Goal: Task Accomplishment & Management: Use online tool/utility

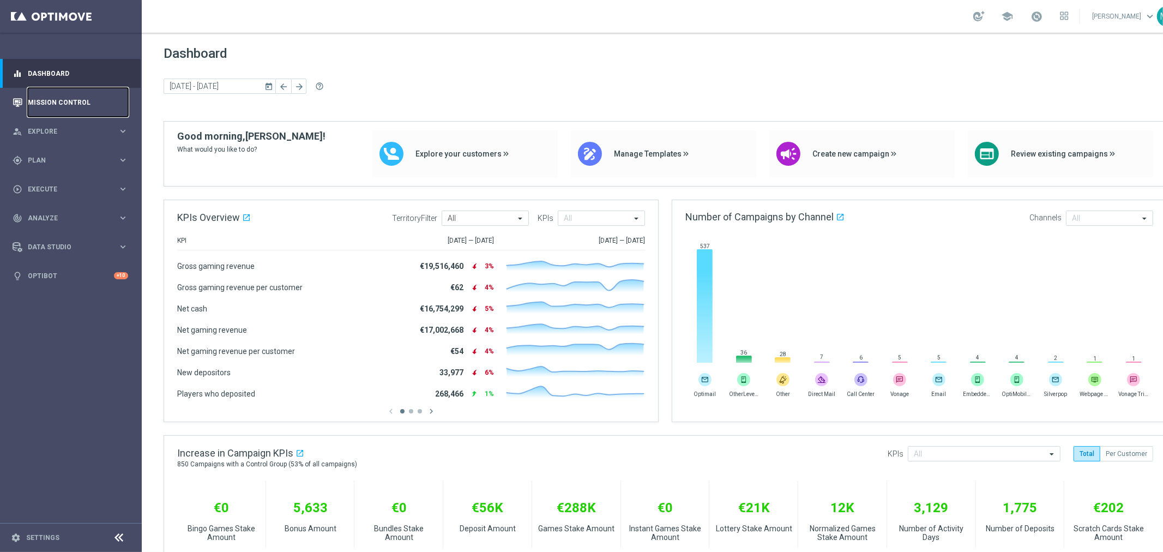
click at [32, 106] on link "Mission Control" at bounding box center [78, 102] width 100 height 29
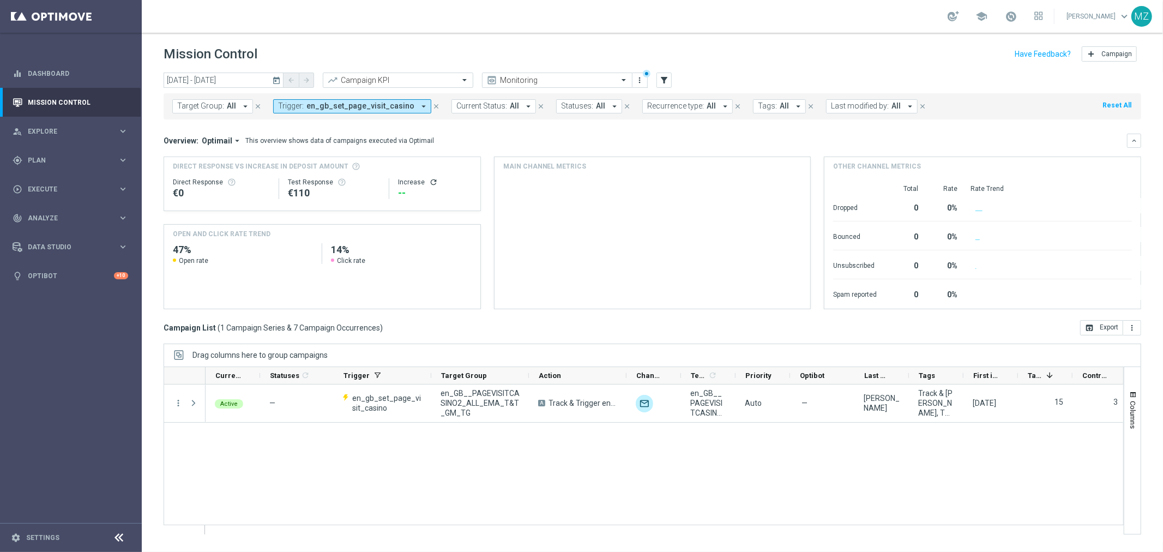
click at [275, 78] on icon "today" at bounding box center [277, 80] width 10 height 10
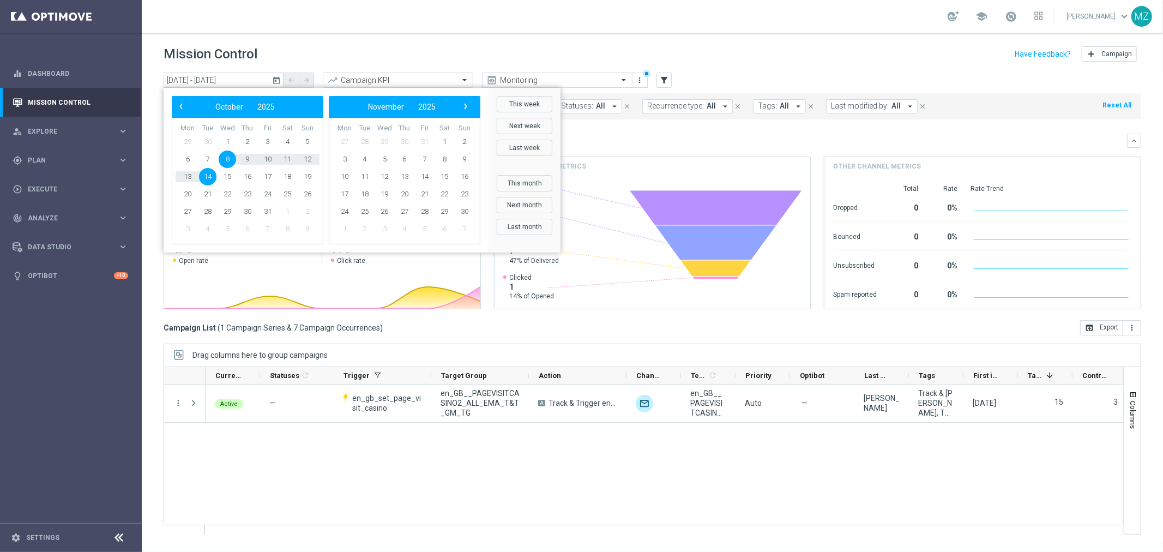
click at [227, 156] on span "8" at bounding box center [227, 158] width 17 height 17
type input "[DATE] - [DATE]"
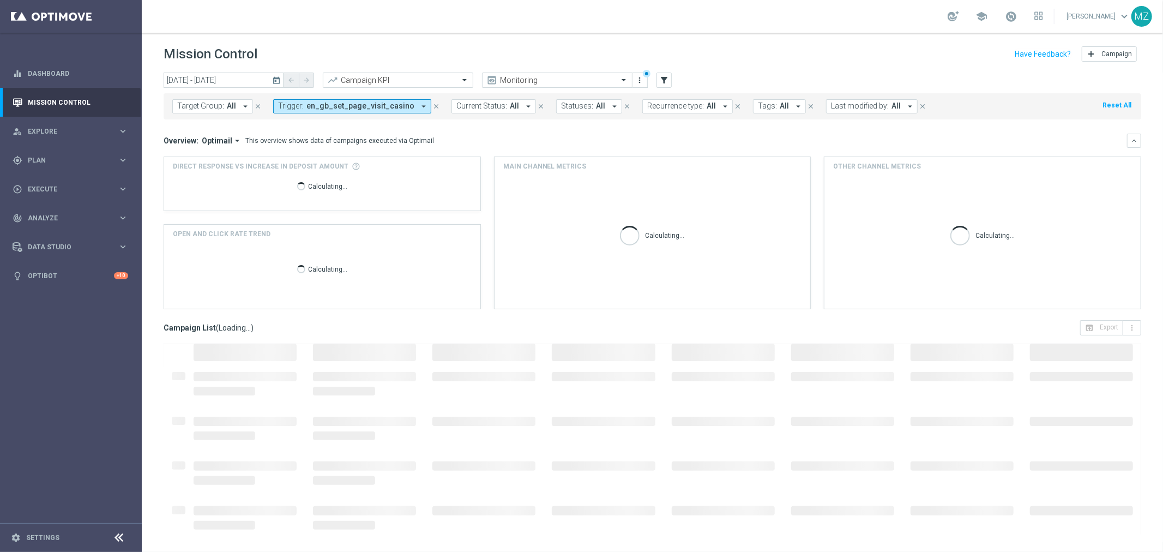
click at [306, 107] on span "en_gb_set_page_visit_casino" at bounding box center [360, 105] width 108 height 9
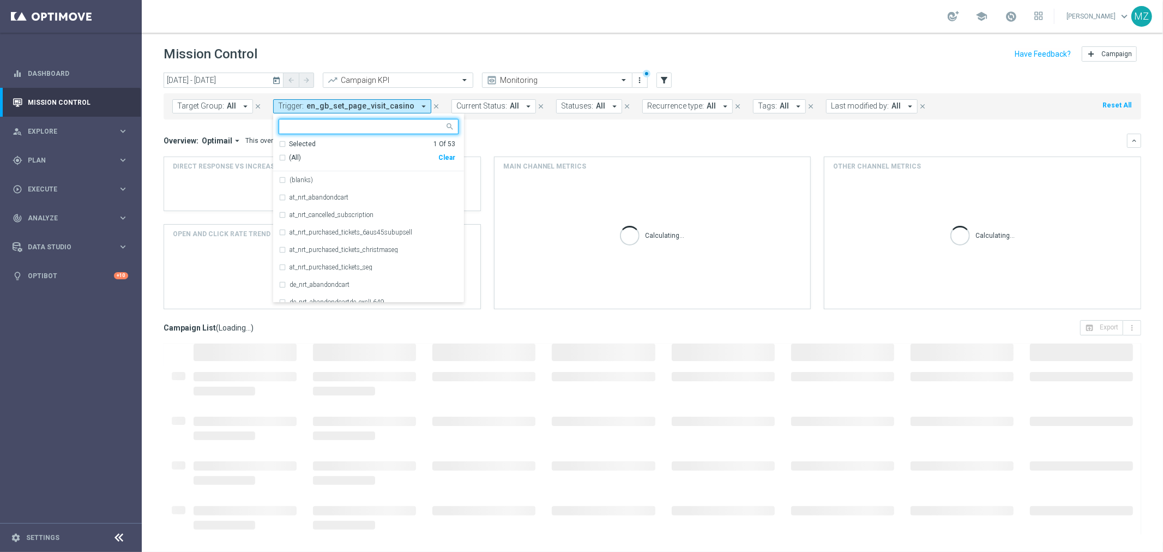
click at [0, 0] on div "Clear" at bounding box center [0, 0] width 0 height 0
click at [228, 103] on span "All" at bounding box center [231, 105] width 9 height 9
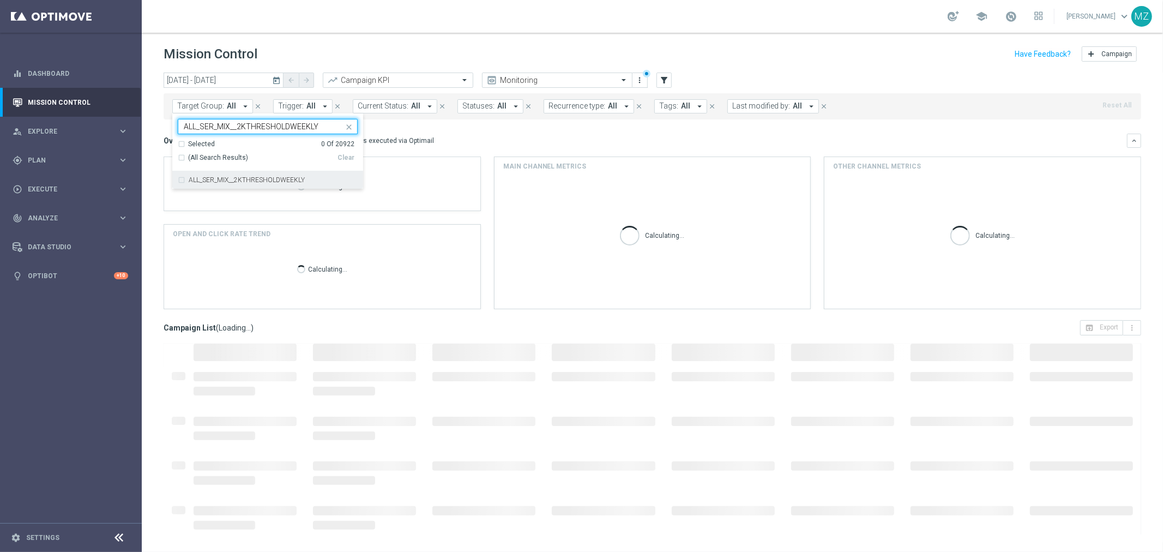
click at [239, 178] on label "ALL_SER_MIX__2KTHRESHOLDWEEKLY" at bounding box center [247, 180] width 116 height 7
type input "ALL_SER_MIX__2KTHRESHOLDWEEKLY"
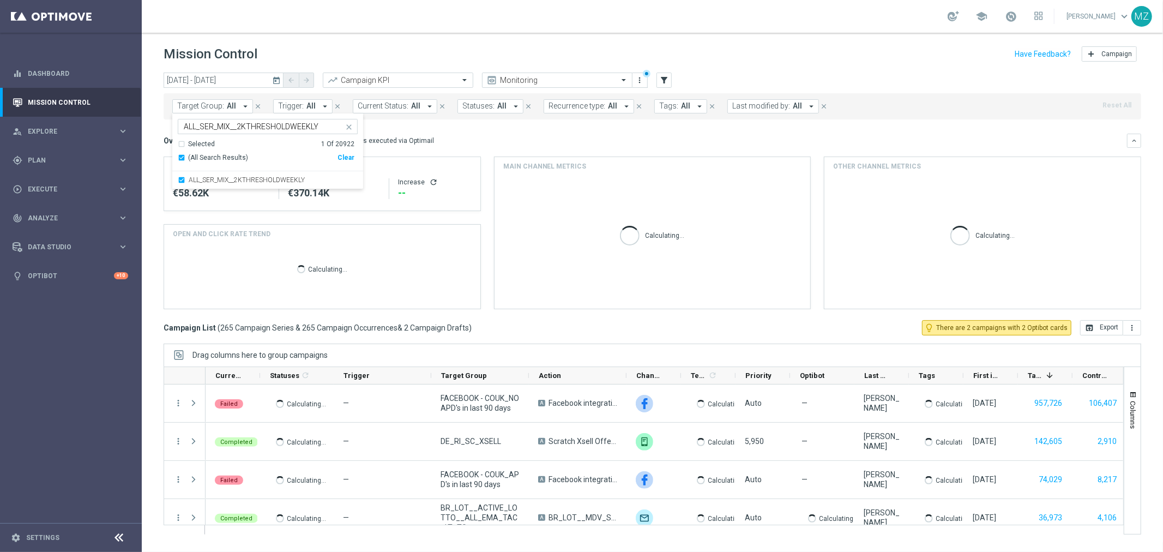
click at [737, 35] on header "Mission Control add Campaign" at bounding box center [652, 53] width 1021 height 40
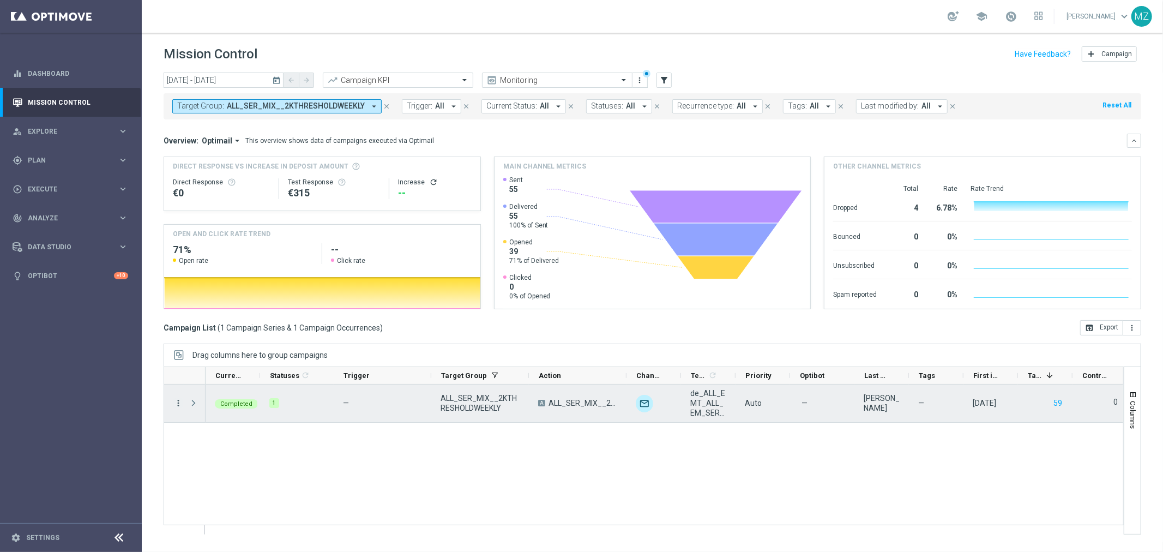
click at [177, 402] on icon "more_vert" at bounding box center [178, 403] width 10 height 10
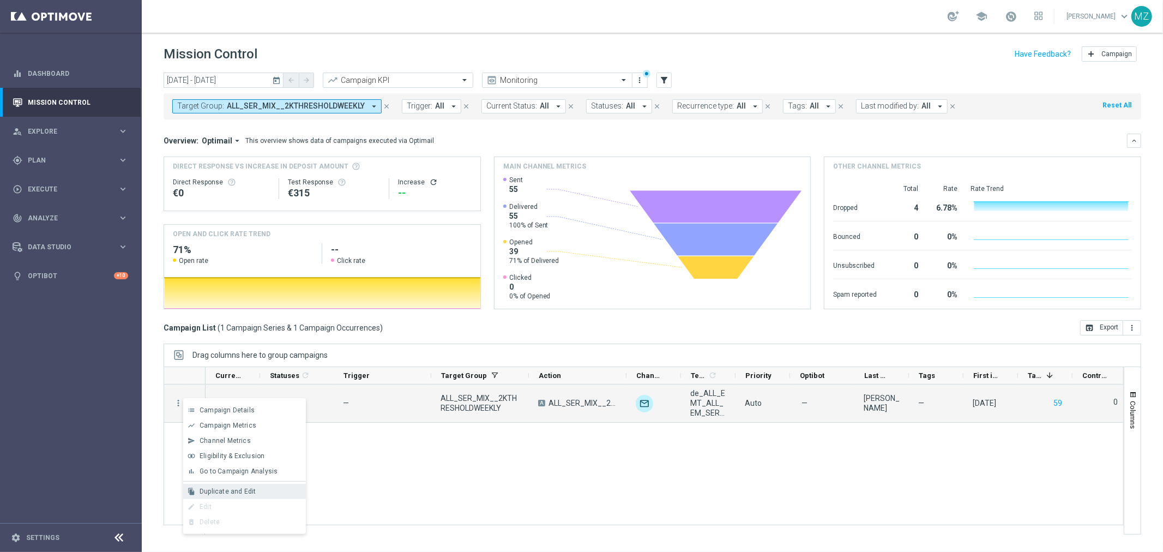
click at [227, 487] on span "Duplicate and Edit" at bounding box center [228, 491] width 56 height 8
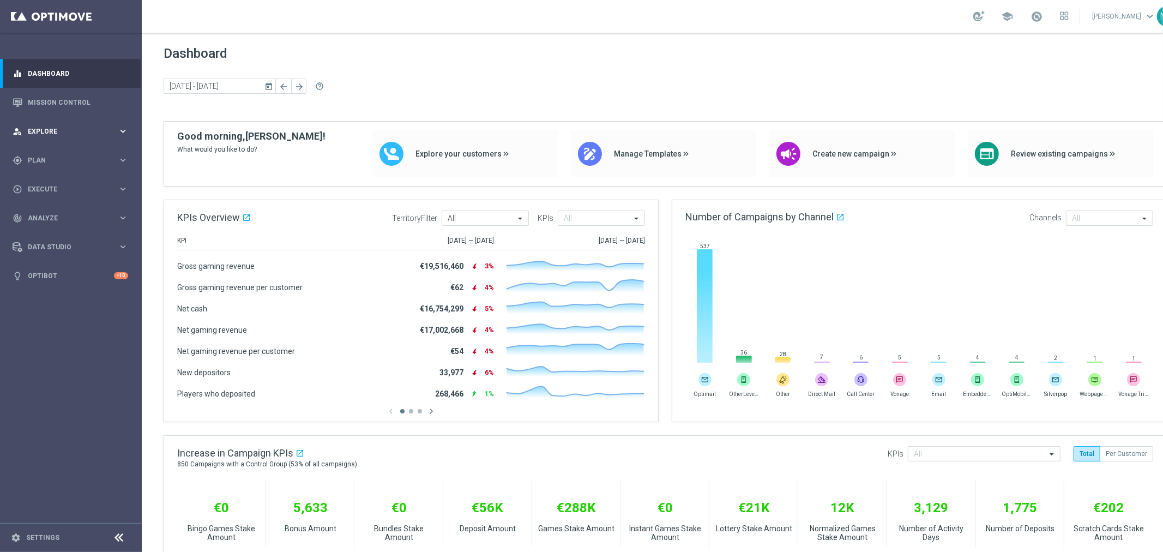
click at [80, 127] on div "person_search Explore" at bounding box center [65, 132] width 105 height 10
click at [69, 288] on span "Plan" at bounding box center [73, 291] width 90 height 7
click at [73, 178] on link "Target Groups" at bounding box center [70, 182] width 85 height 9
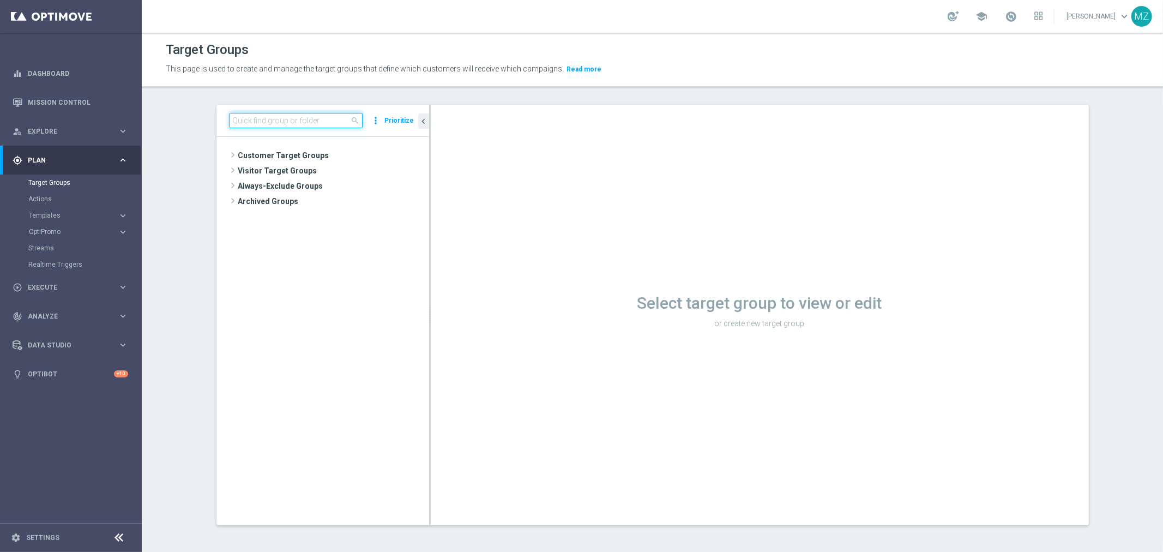
click at [281, 121] on input at bounding box center [296, 120] width 133 height 15
paste input "ALL_SER_MIX__2KTHRESHOLDWEEKLY"
type input "ALL_SER_MIX__2KTHRESHOLDWEEKLY"
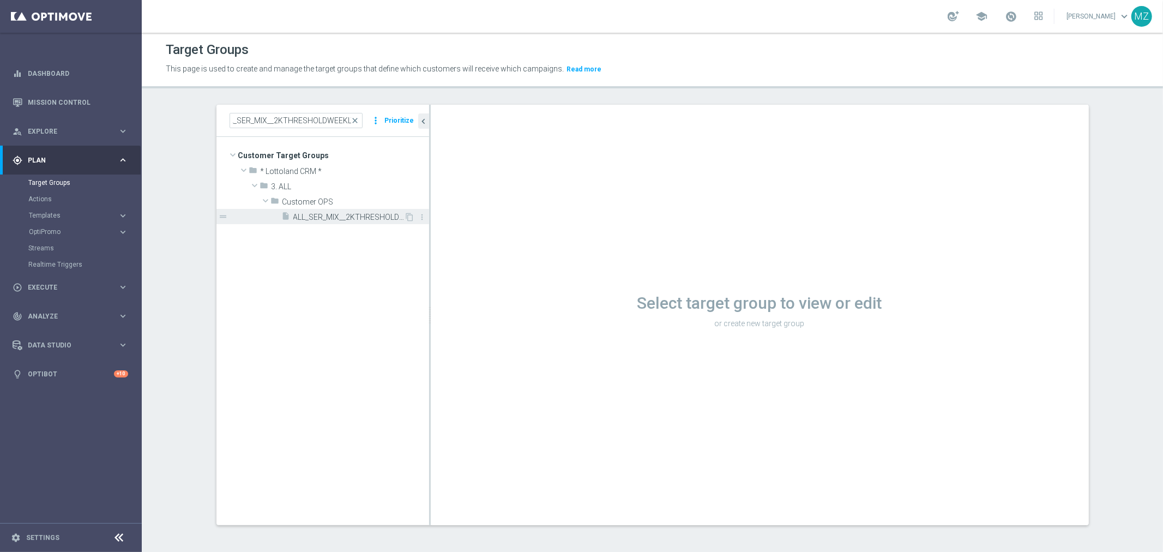
scroll to position [0, 0]
click at [329, 214] on span "ALL_SER_MIX__2KTHRESHOLDWEEKLY" at bounding box center [348, 217] width 111 height 9
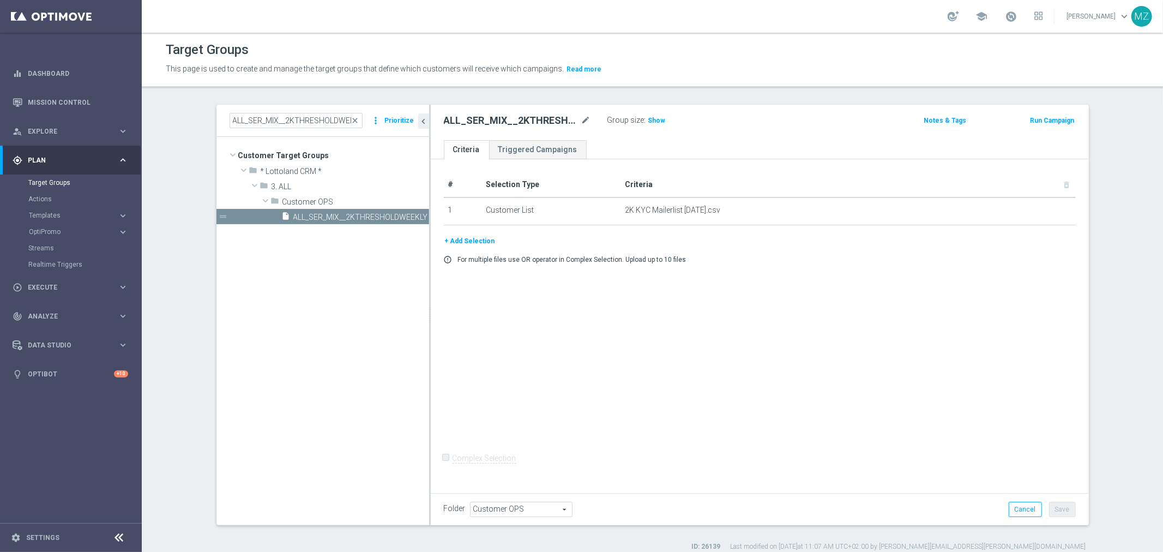
click at [473, 238] on button "+ Add Selection" at bounding box center [470, 241] width 52 height 12
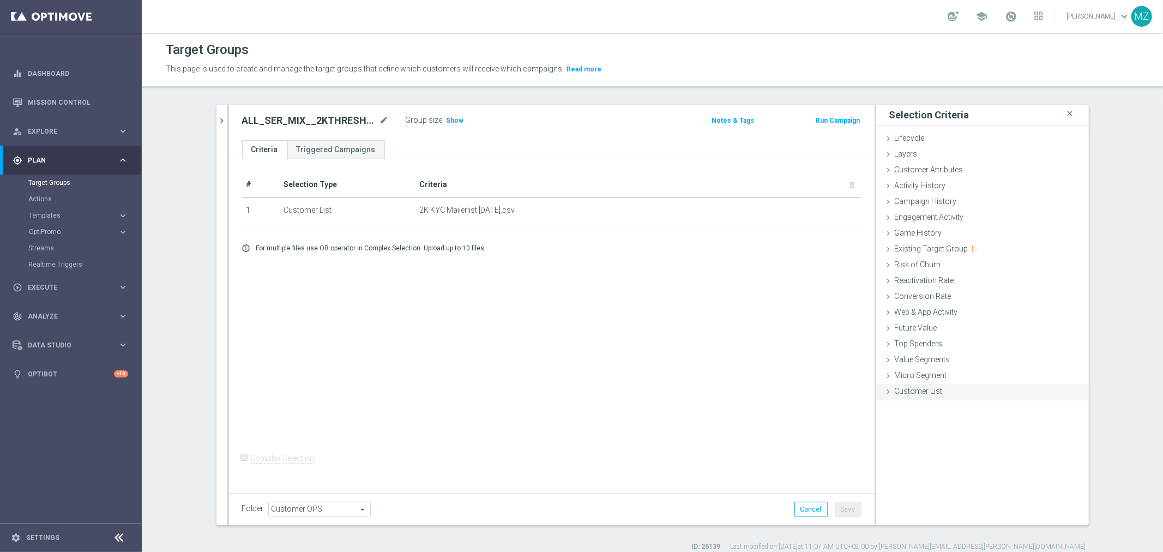
click at [928, 388] on span "Customer List" at bounding box center [919, 391] width 48 height 9
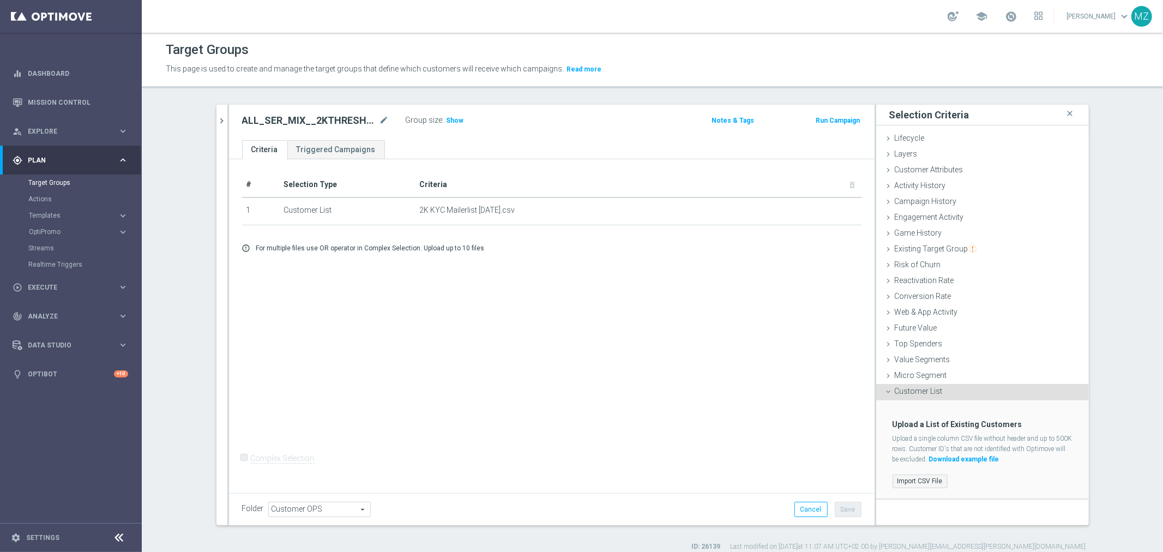
click at [921, 481] on label "Import CSV File" at bounding box center [920, 481] width 55 height 14
click at [0, 0] on input "Import CSV File" at bounding box center [0, 0] width 0 height 0
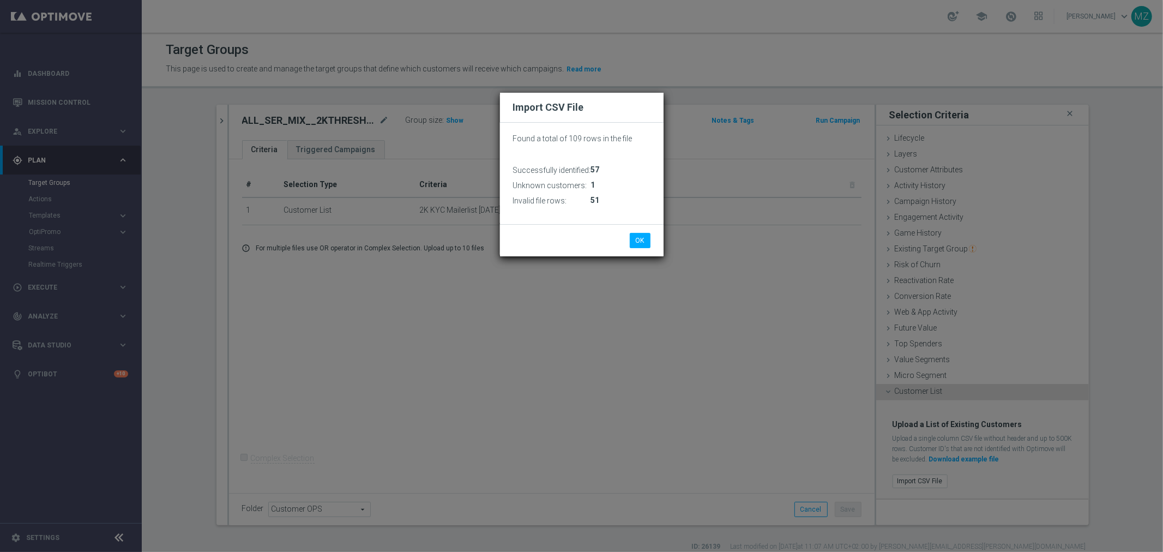
click at [585, 194] on div "Invalid file rows:" at bounding box center [556, 200] width 86 height 15
click at [644, 243] on button "OK" at bounding box center [640, 240] width 21 height 15
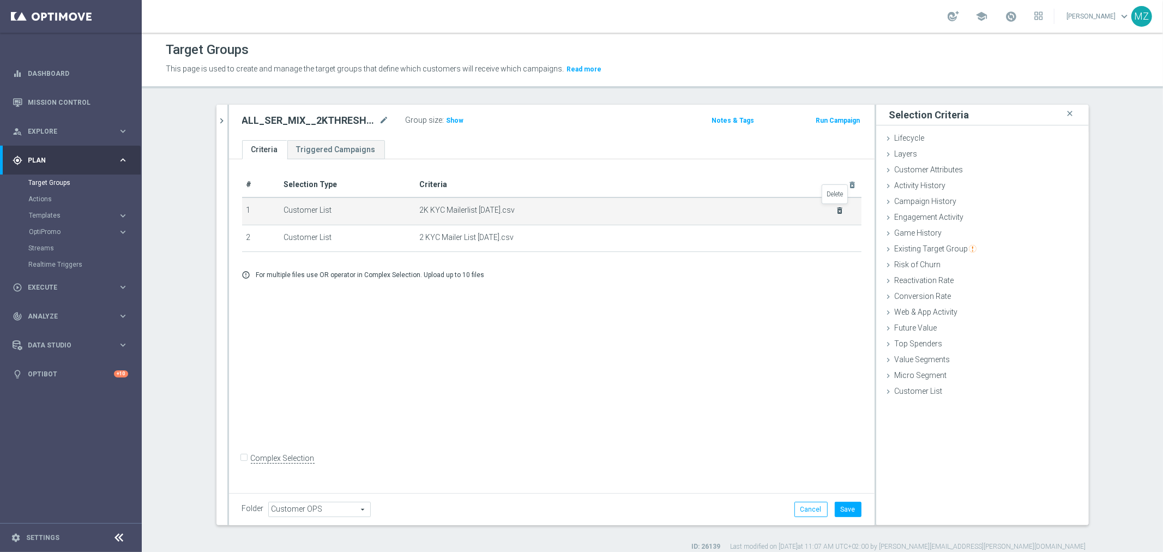
click at [837, 209] on icon "delete_forever" at bounding box center [839, 210] width 9 height 9
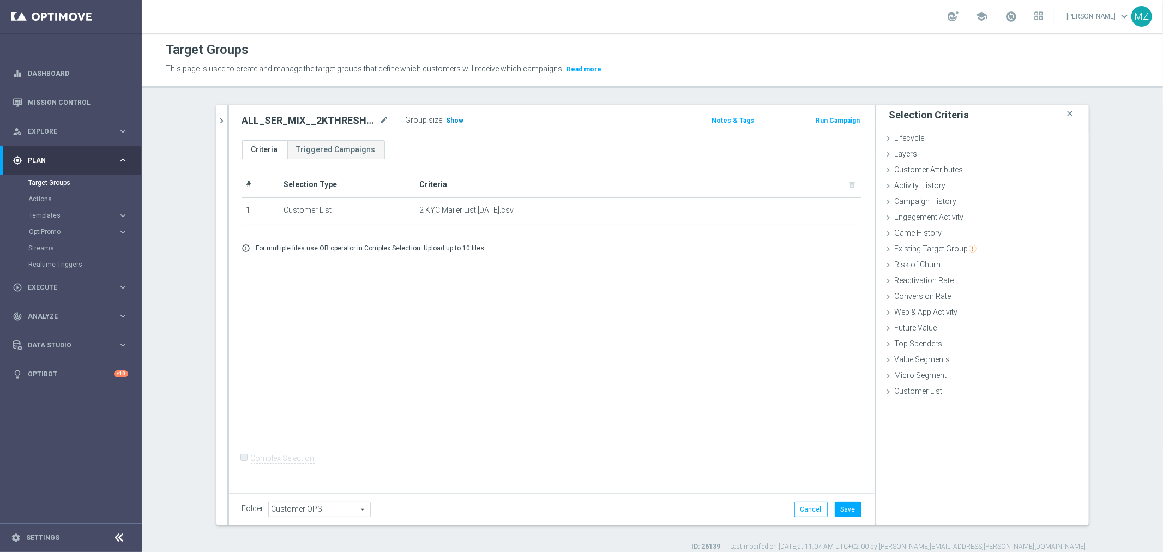
click at [451, 117] on span "Show" at bounding box center [455, 121] width 17 height 8
click at [851, 514] on button "Save" at bounding box center [848, 509] width 27 height 15
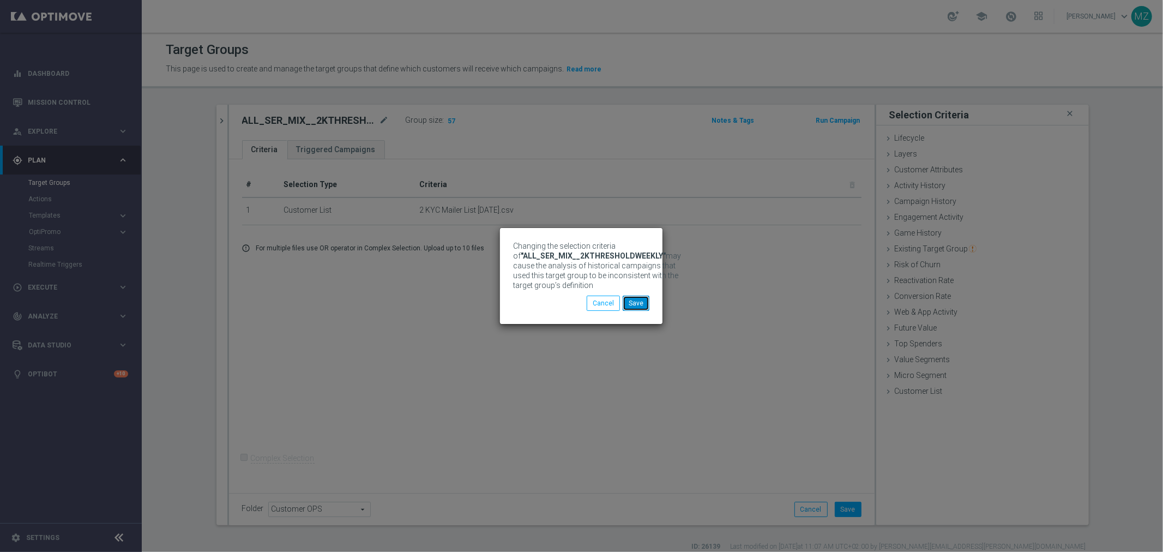
click at [640, 304] on button "Save" at bounding box center [636, 303] width 27 height 15
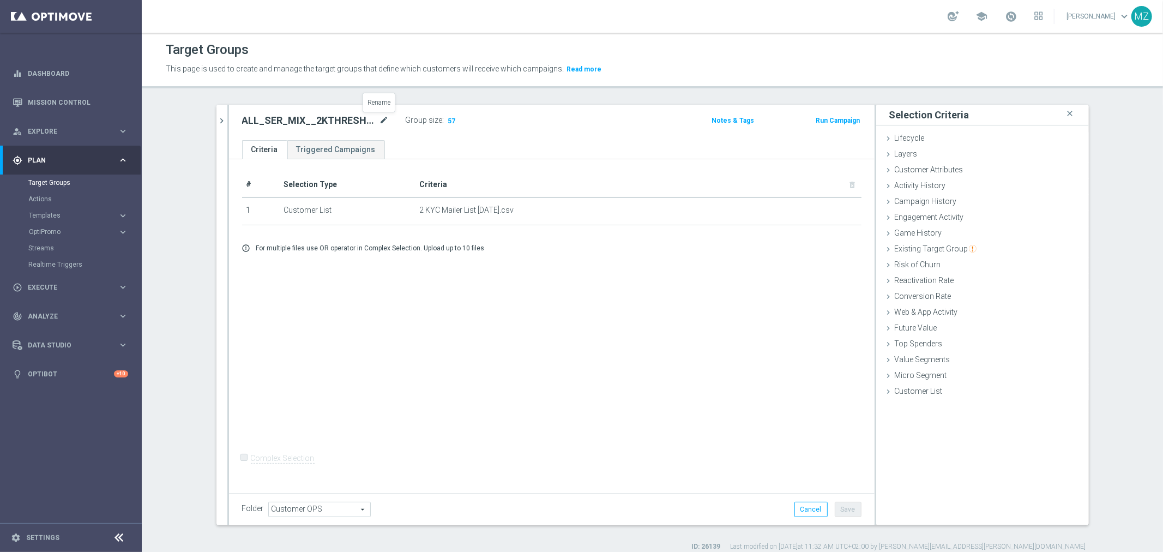
click at [384, 121] on icon "mode_edit" at bounding box center [385, 120] width 10 height 13
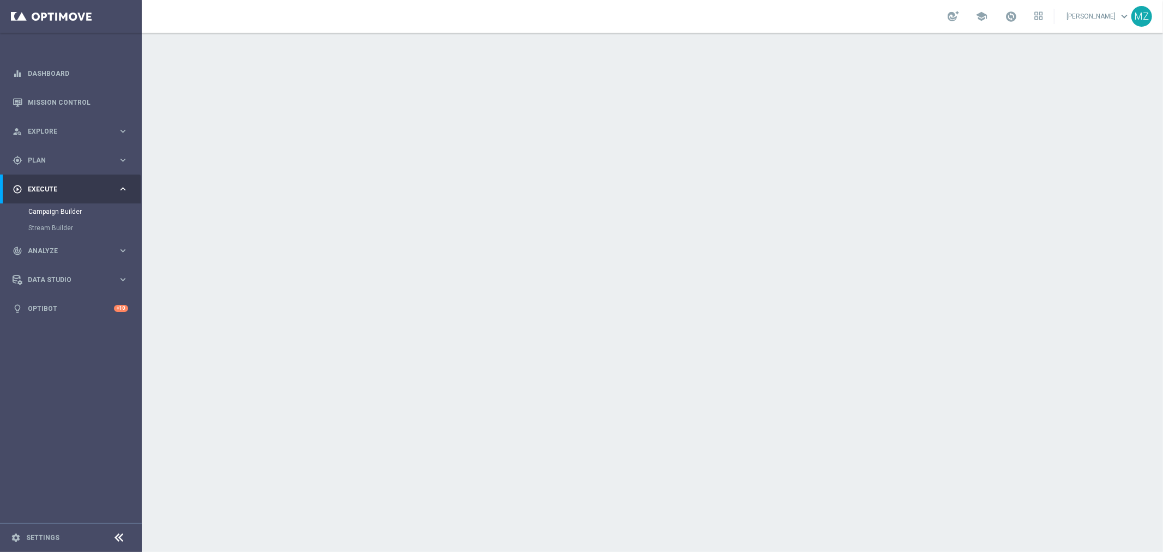
click at [947, 195] on icon "keyboard_arrow_down" at bounding box center [949, 199] width 16 height 16
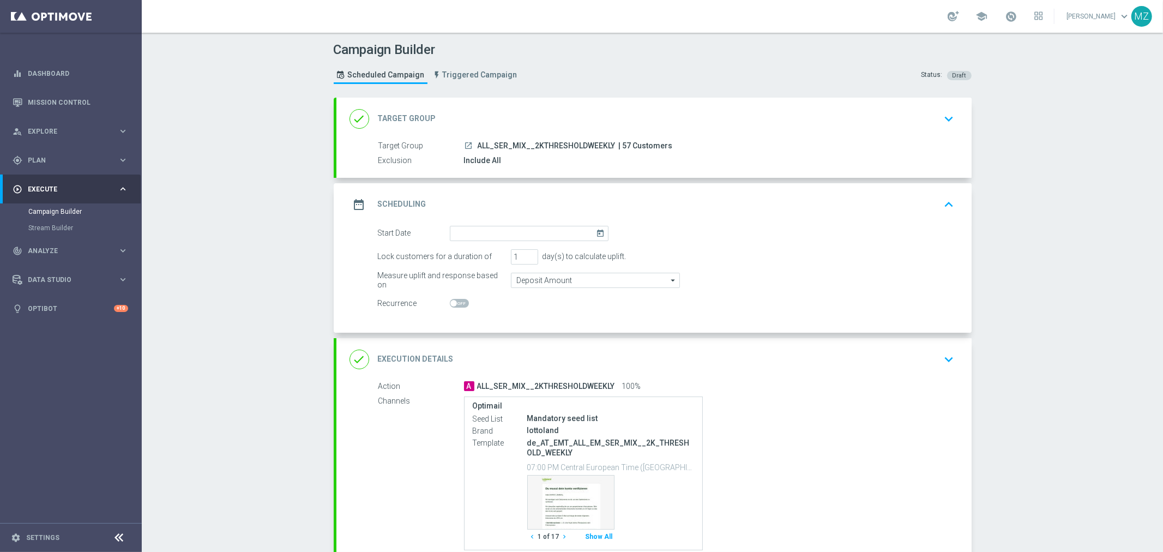
click at [596, 231] on icon "today" at bounding box center [602, 232] width 13 height 12
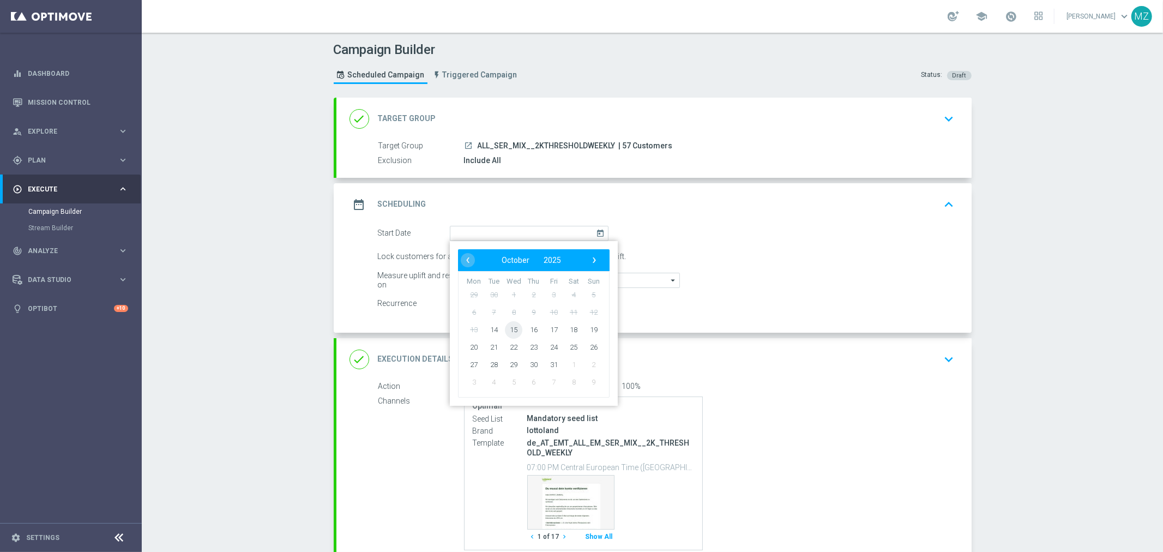
click at [505, 326] on span "15" at bounding box center [513, 329] width 17 height 17
type input "15 Oct 2025"
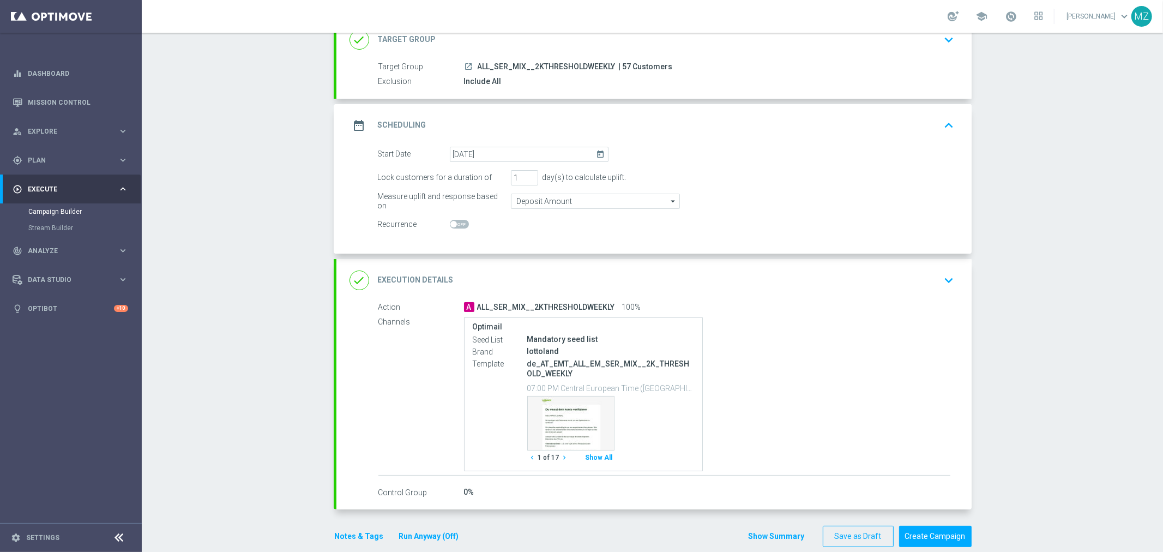
scroll to position [94, 0]
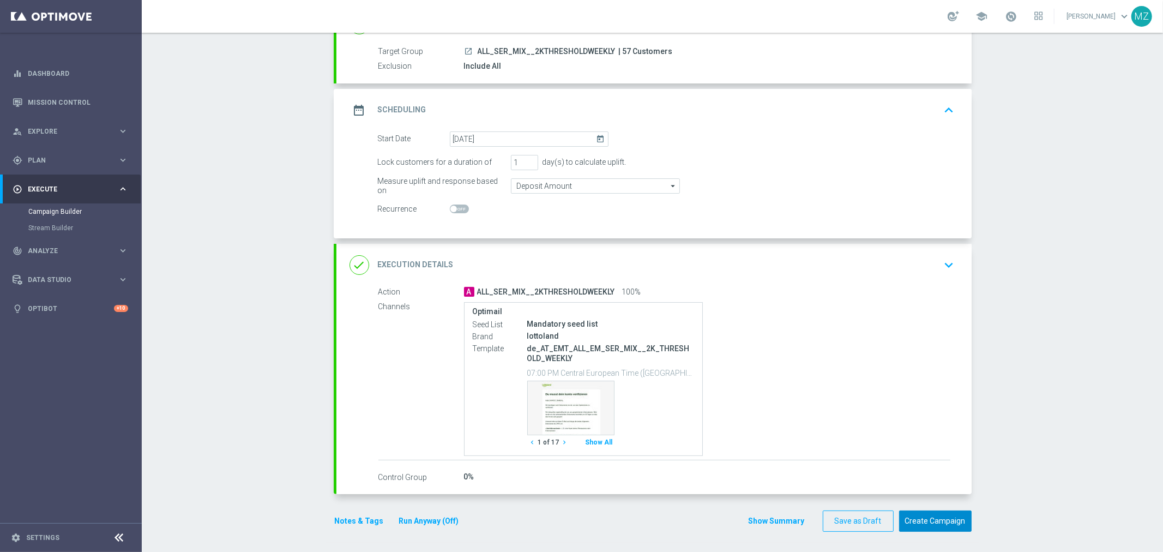
click at [925, 516] on button "Create Campaign" at bounding box center [935, 520] width 73 height 21
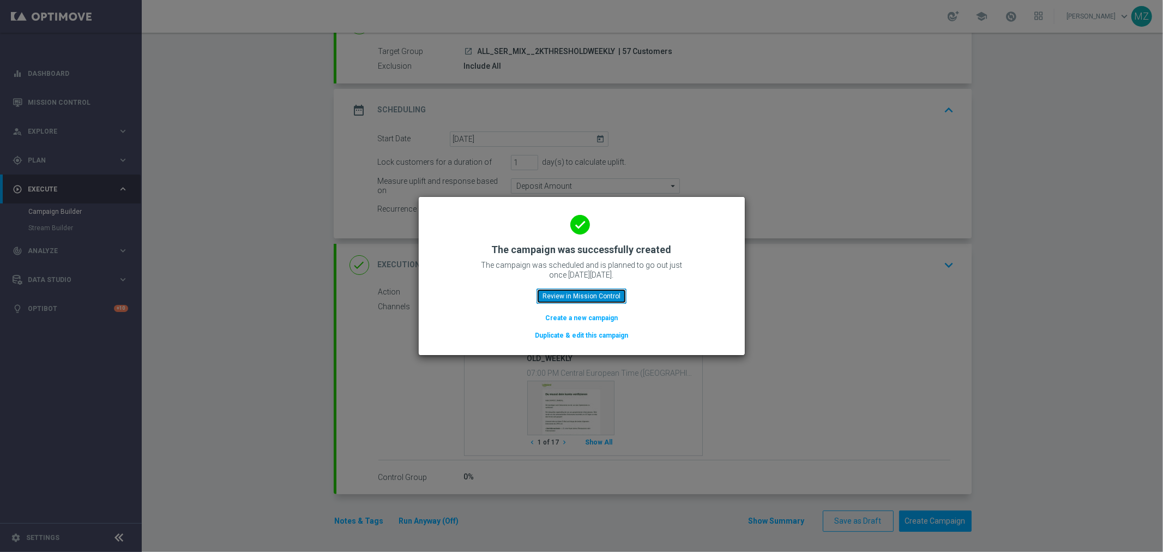
drag, startPoint x: 565, startPoint y: 302, endPoint x: 948, endPoint y: 300, distance: 382.2
click at [565, 302] on button "Review in Mission Control" at bounding box center [582, 295] width 90 height 15
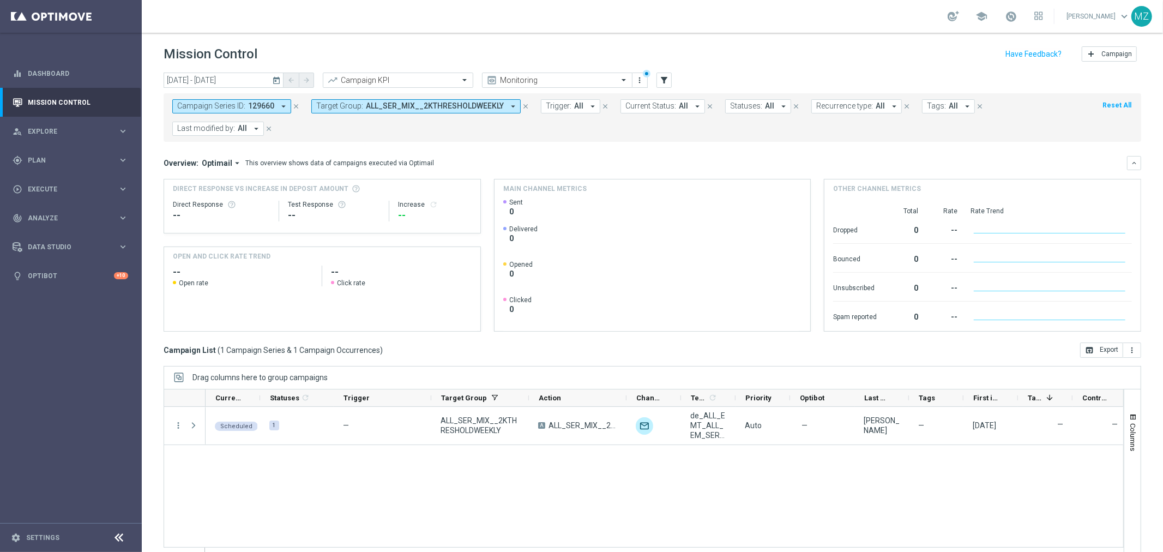
click at [295, 104] on icon "close" at bounding box center [296, 107] width 8 height 8
